Goal: Task Accomplishment & Management: Manage account settings

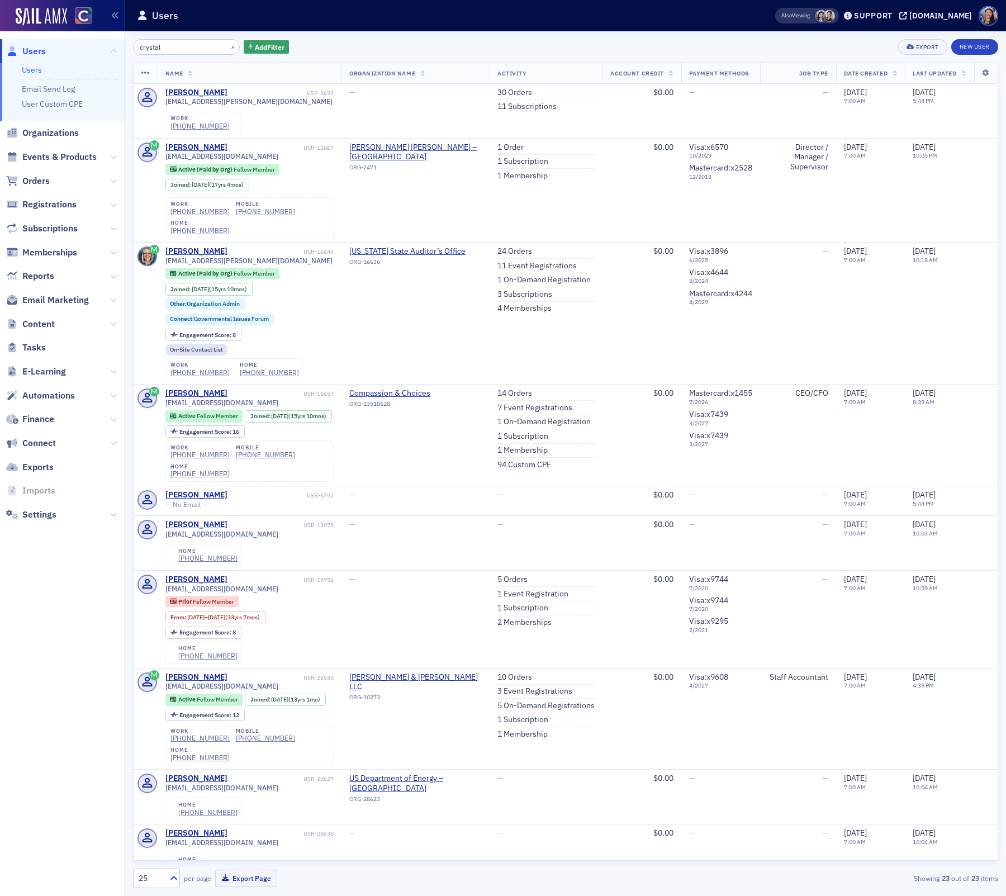
click at [181, 43] on input "crystal" at bounding box center [186, 47] width 107 height 16
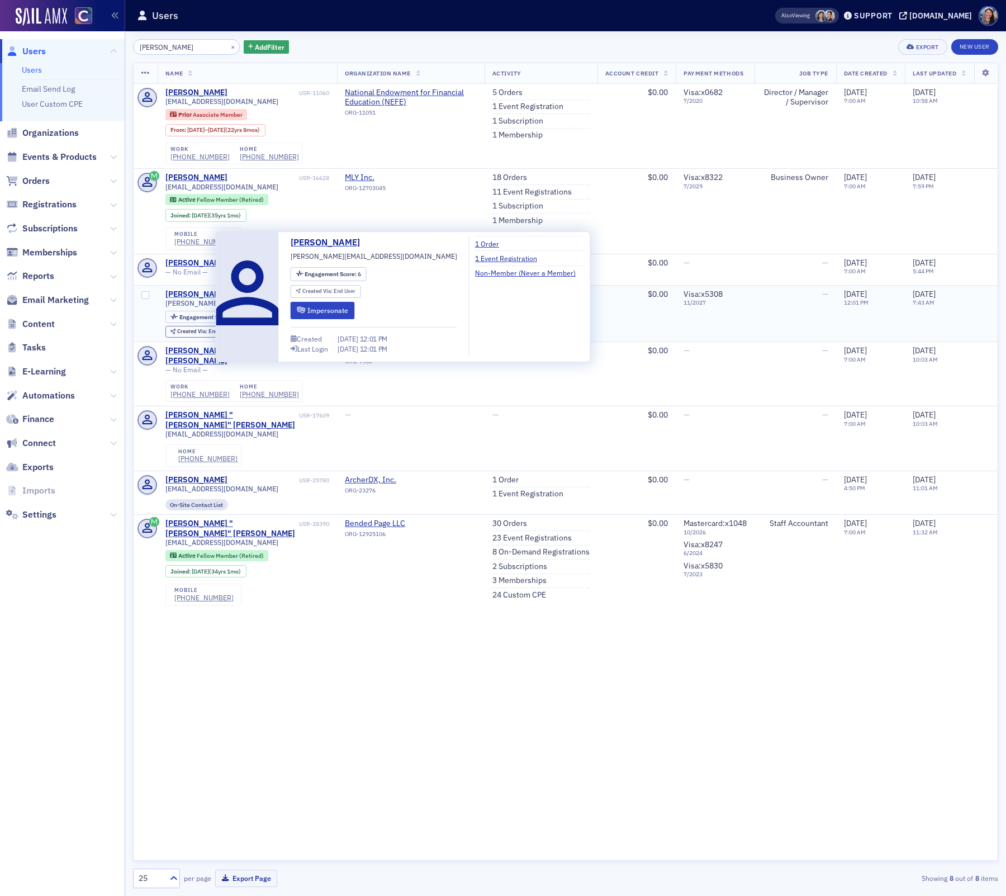
type input "[PERSON_NAME]"
click at [201, 297] on div "[PERSON_NAME]" at bounding box center [196, 295] width 62 height 10
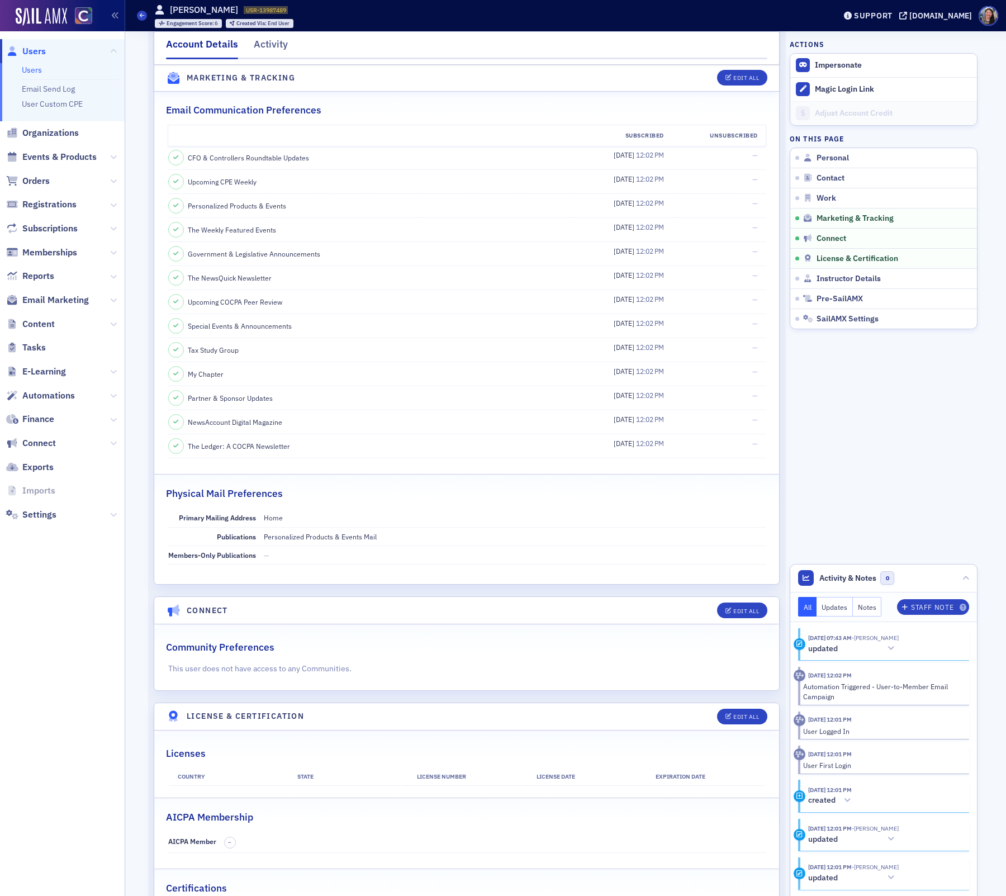
scroll to position [1139, 0]
click at [45, 201] on span "Registrations" at bounding box center [49, 204] width 54 height 12
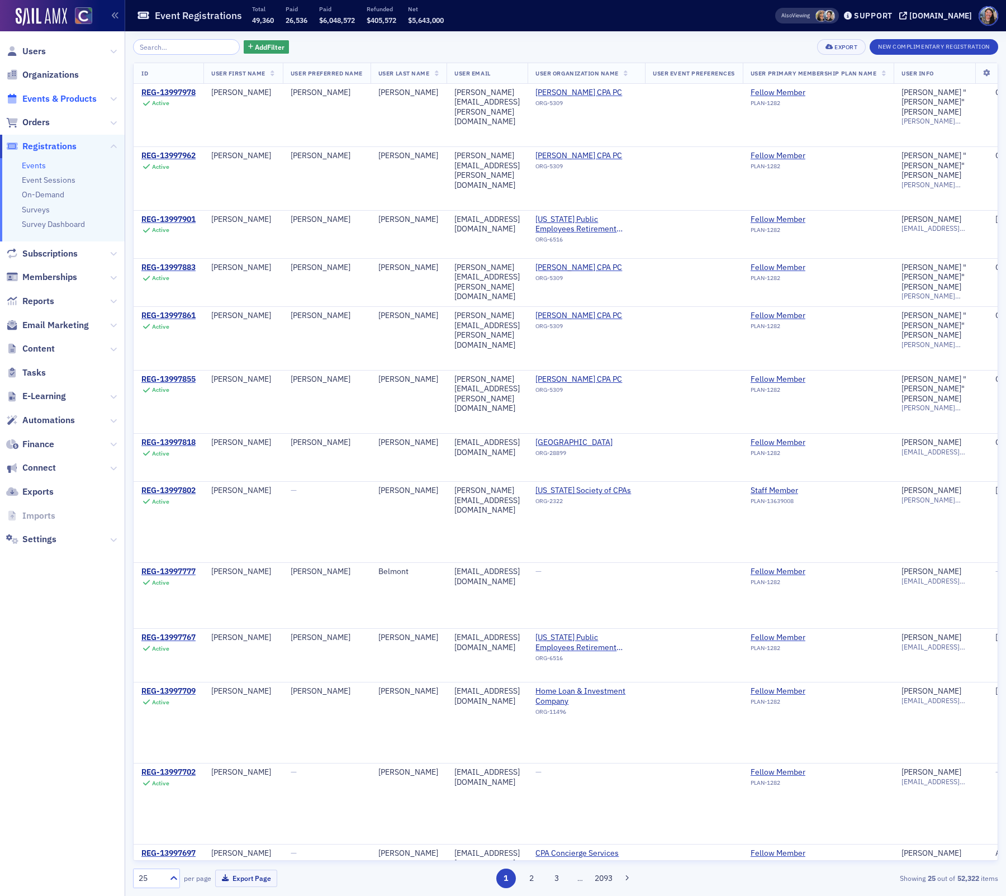
click at [55, 95] on span "Events & Products" at bounding box center [59, 99] width 74 height 12
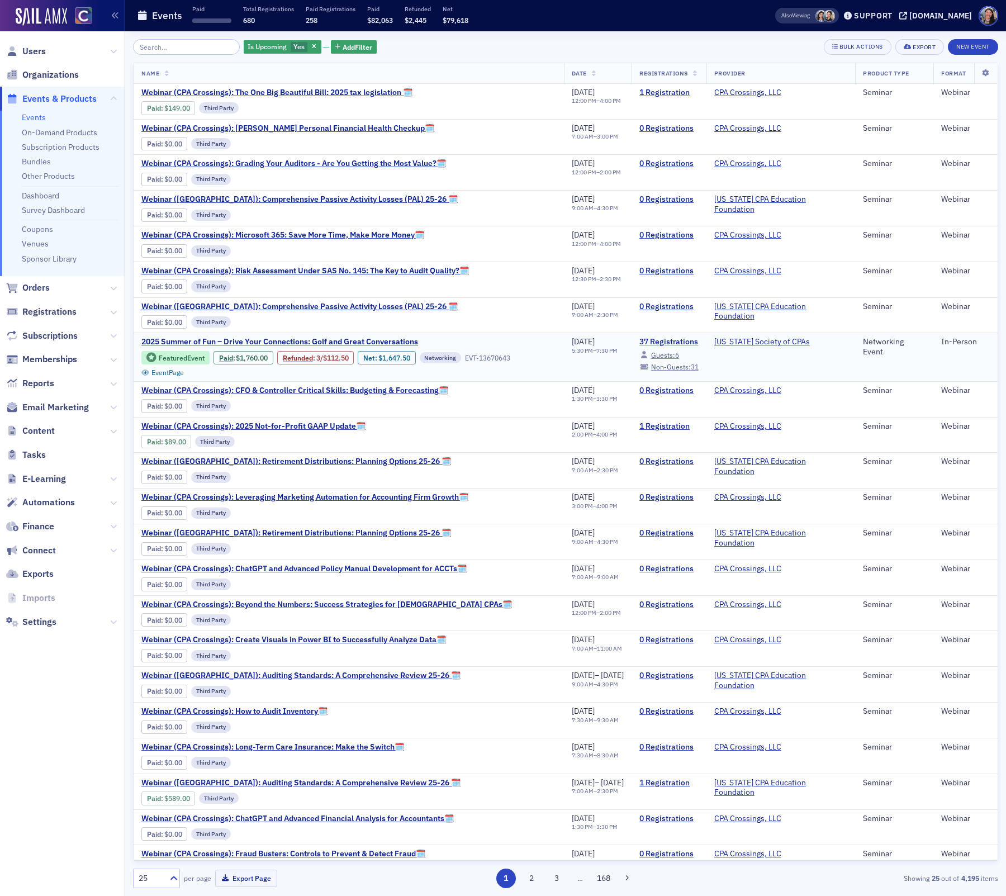
click at [693, 347] on link "37 Registrations" at bounding box center [669, 342] width 59 height 10
